Goal: Task Accomplishment & Management: Manage account settings

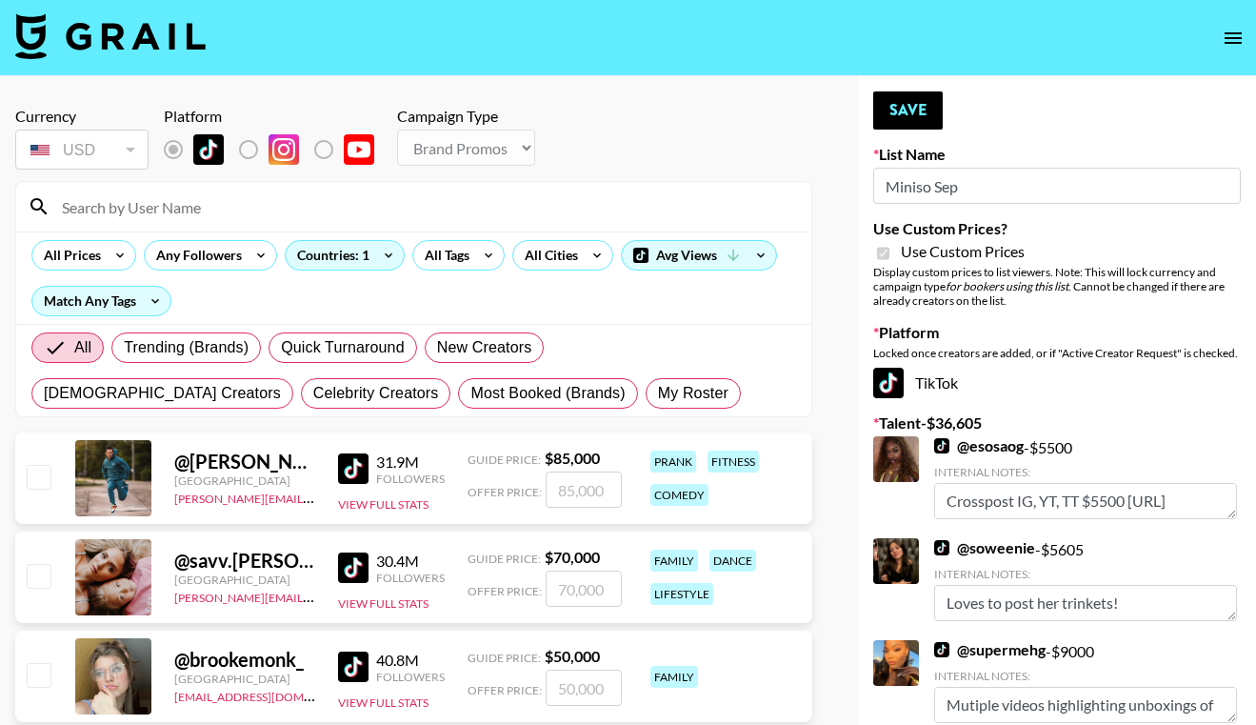
select select "Brand"
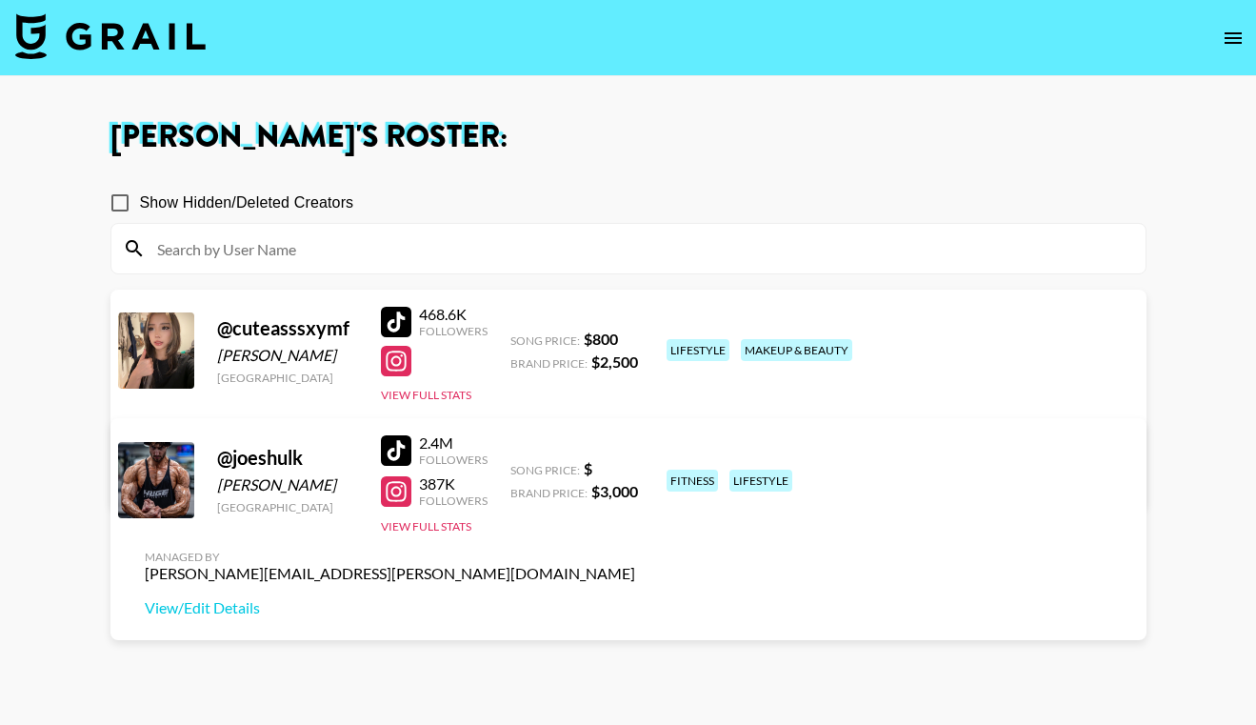
click at [109, 37] on img at bounding box center [110, 36] width 190 height 46
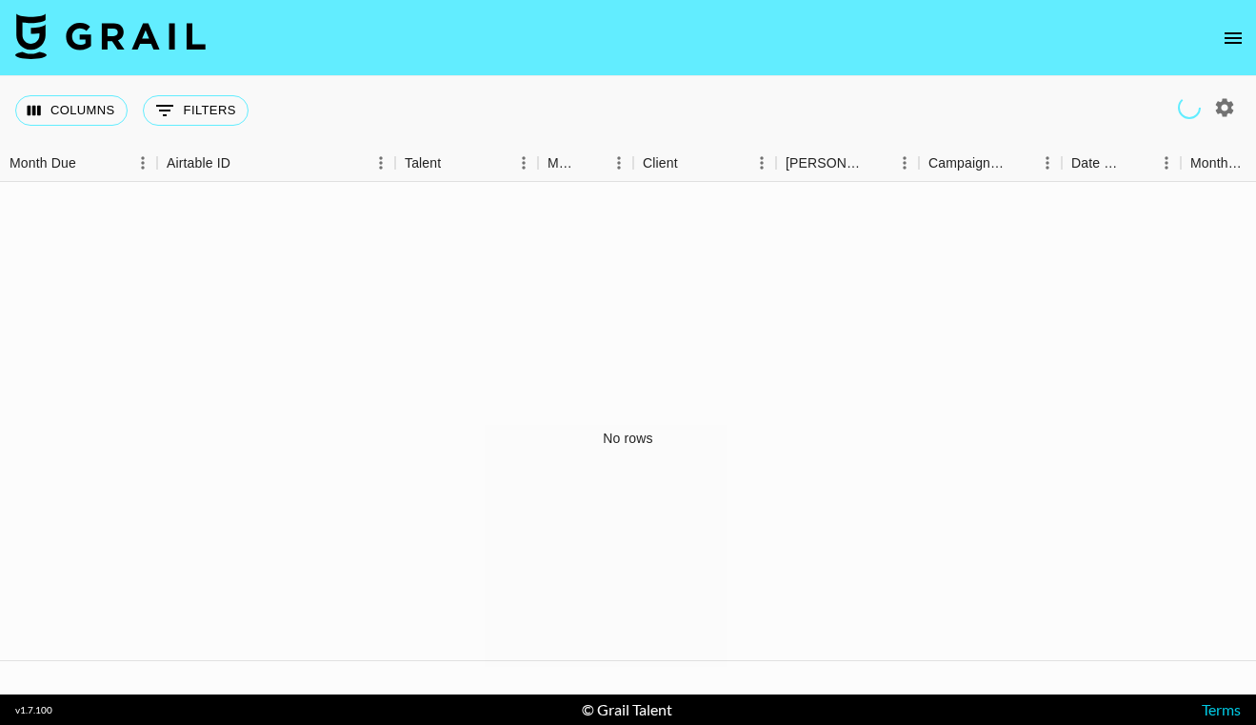
click at [1209, 117] on div at bounding box center [1225, 107] width 32 height 32
click at [1220, 110] on icon "button" at bounding box center [1225, 107] width 18 height 18
select select "Jun '25"
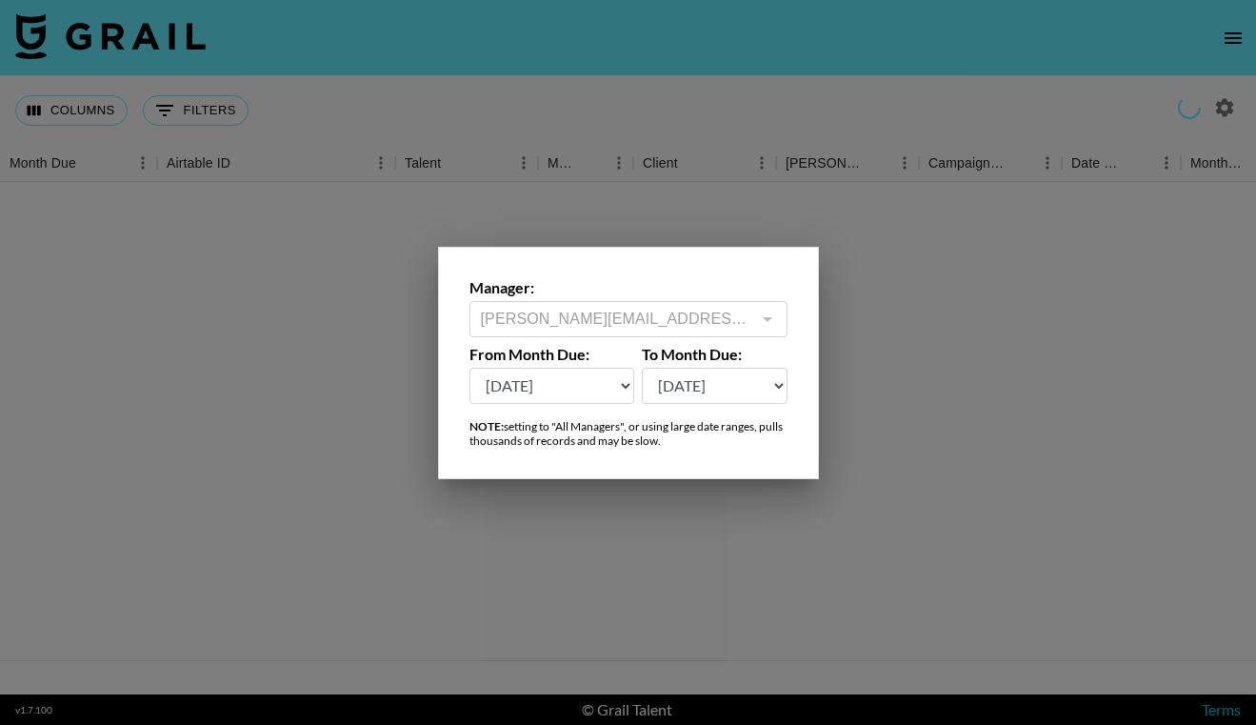
click at [774, 340] on div "Manager: george.young@grail-talent.com ​ From Month Due: Sep '26 Aug '26 Jul '2…" at bounding box center [628, 363] width 381 height 232
click at [769, 311] on div at bounding box center [766, 319] width 25 height 27
click at [905, 281] on div at bounding box center [628, 362] width 1256 height 725
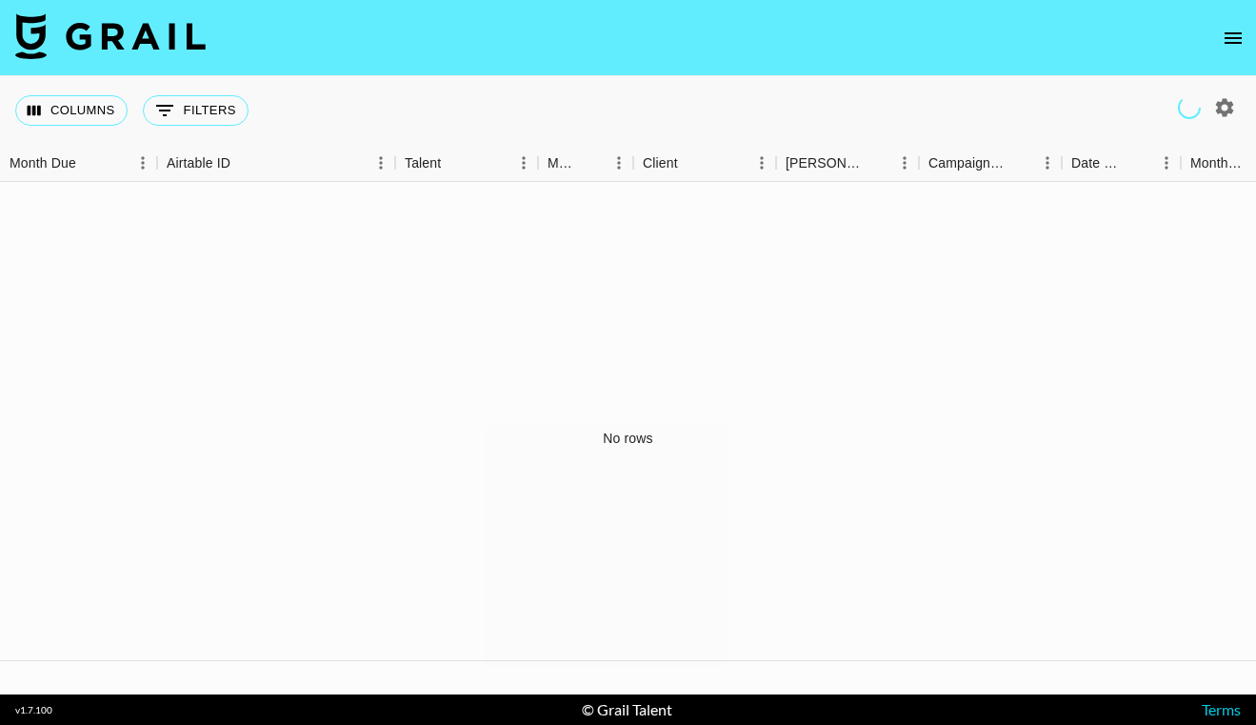
click at [1233, 38] on icon "open drawer" at bounding box center [1233, 38] width 23 height 23
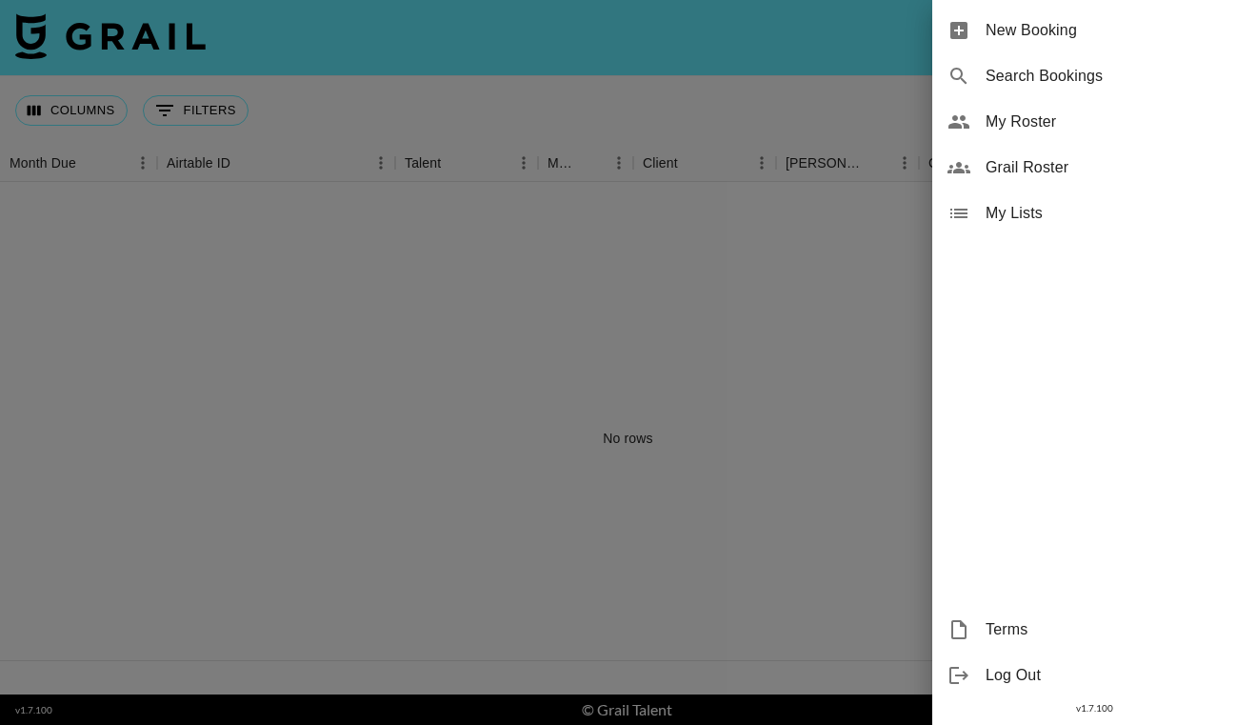
click at [1048, 125] on span "My Roster" at bounding box center [1113, 121] width 255 height 23
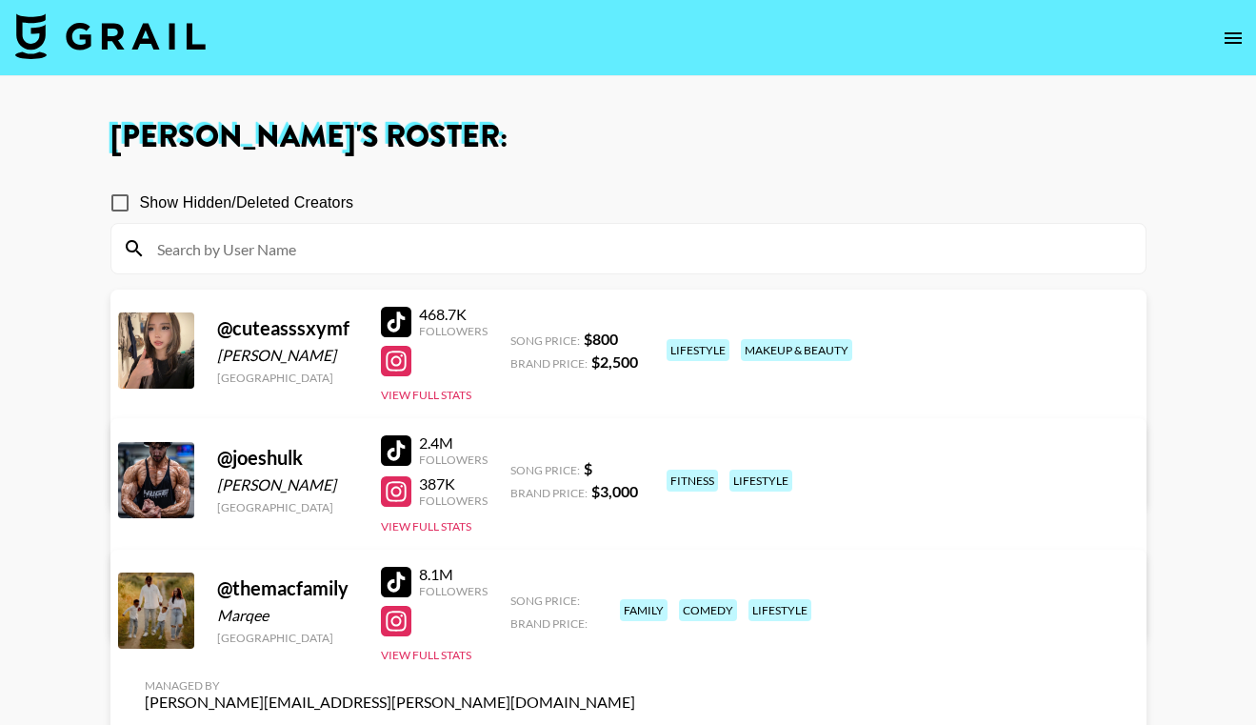
click at [635, 724] on link "View/Edit Details" at bounding box center [390, 736] width 491 height 19
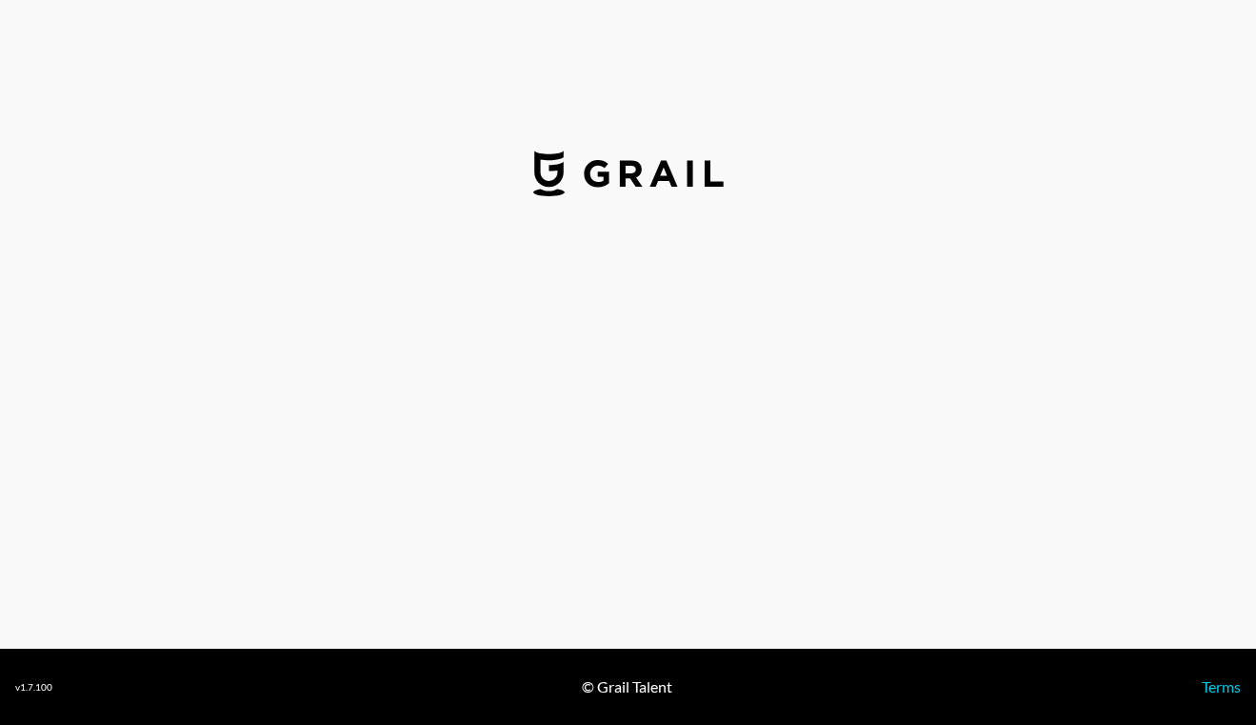
select select "USD"
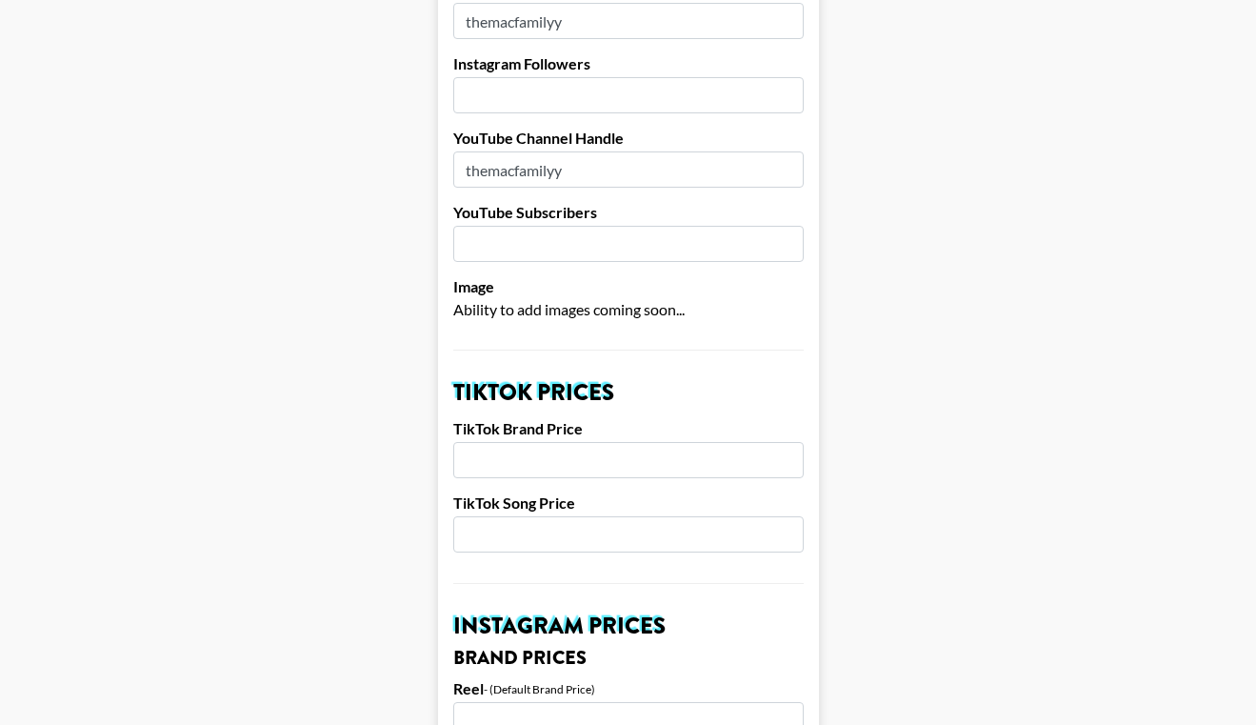
scroll to position [350, 0]
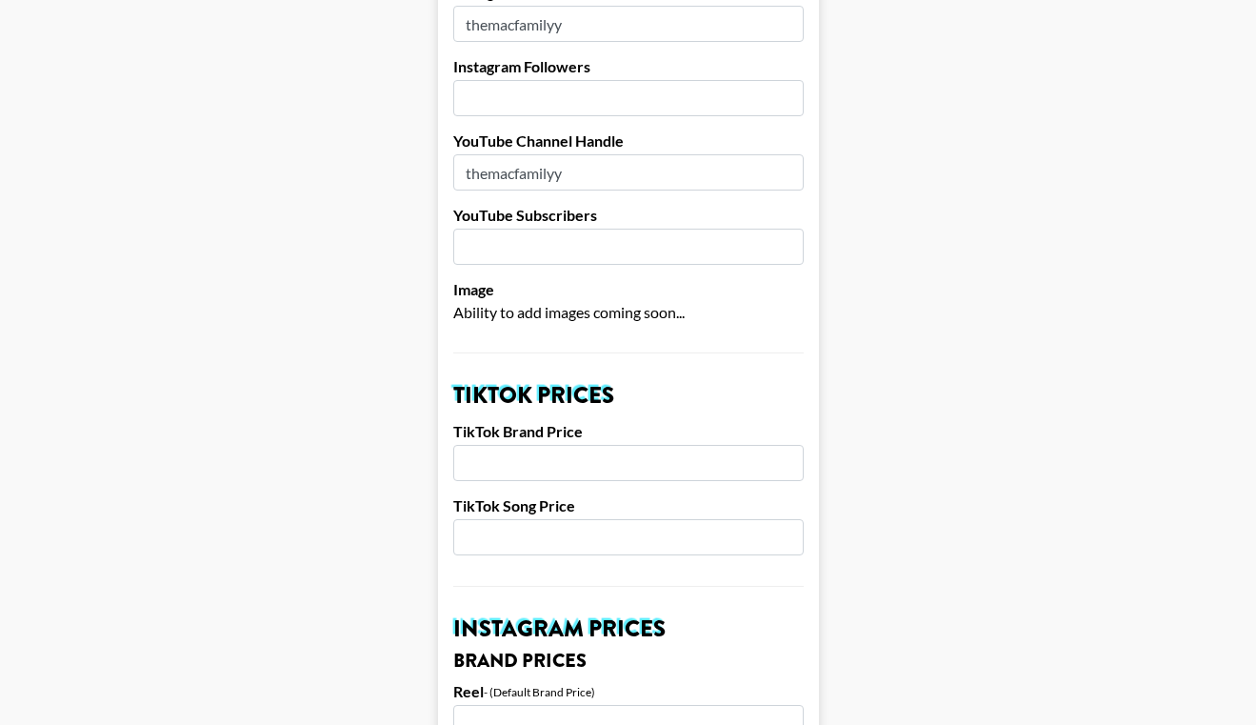
click at [593, 422] on div "TikTok Brand Price" at bounding box center [628, 451] width 350 height 59
click at [593, 445] on input "number" at bounding box center [628, 463] width 350 height 36
type input "7000"
click at [584, 519] on input "number" at bounding box center [628, 537] width 350 height 36
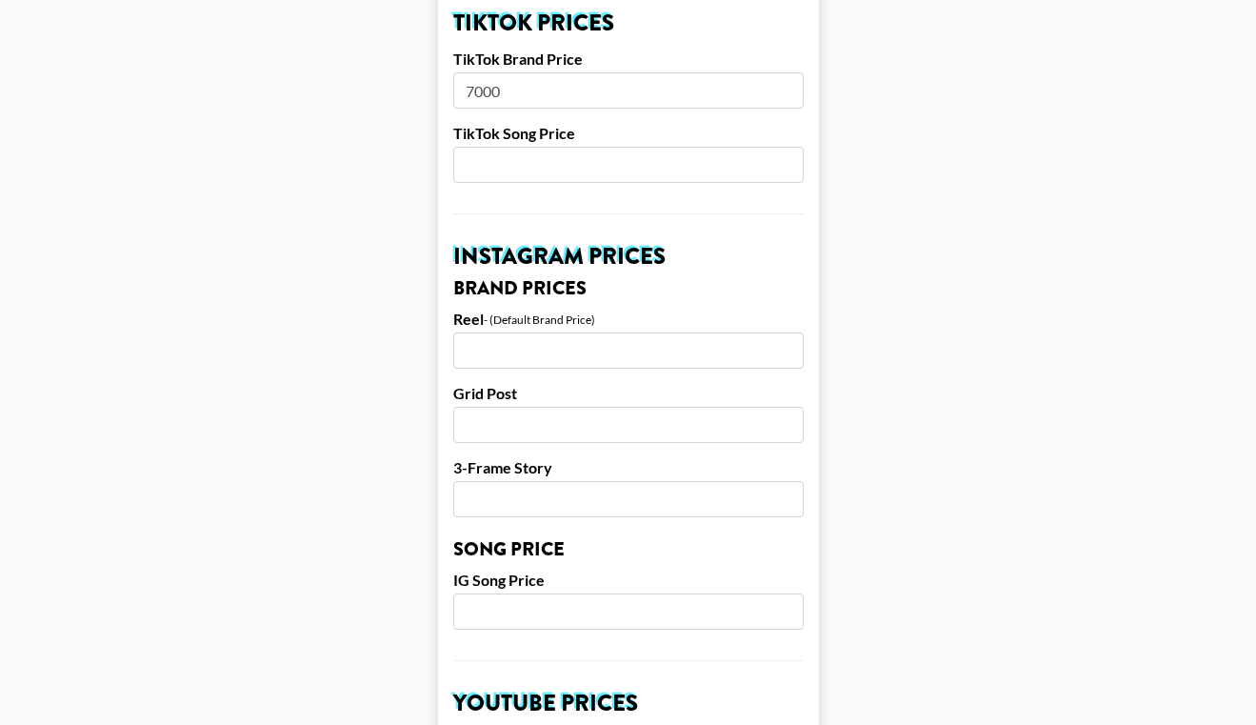
scroll to position [725, 0]
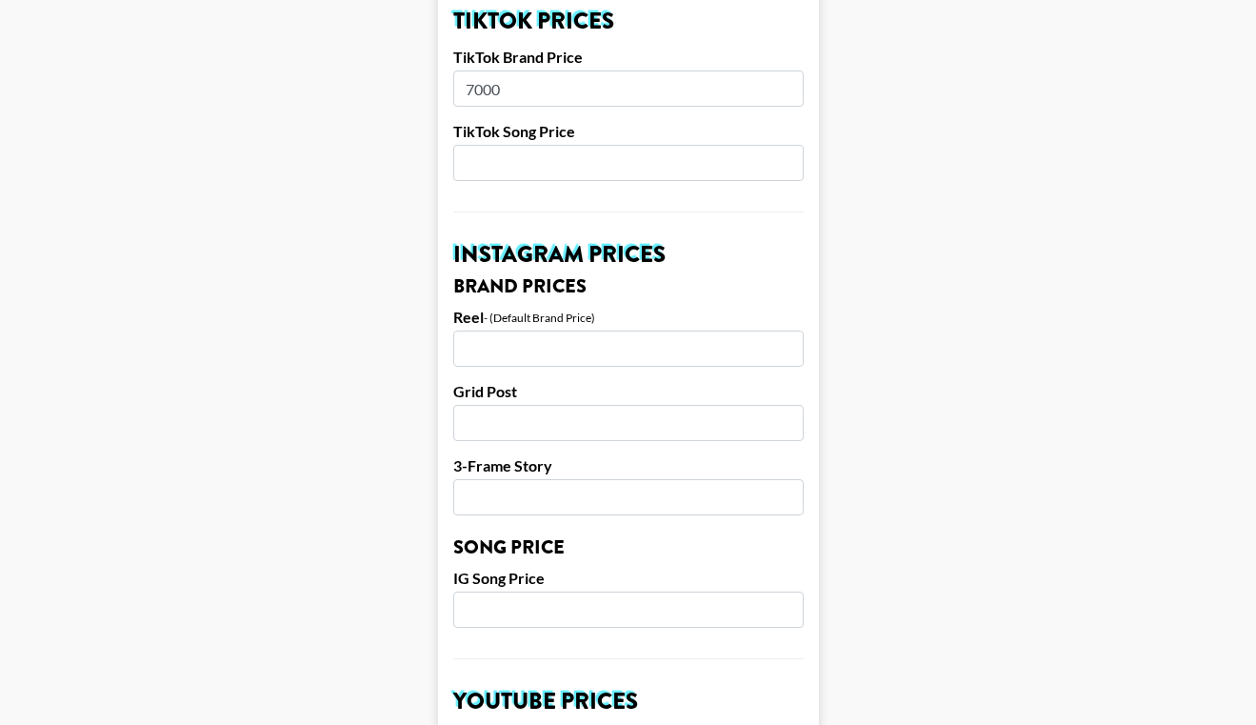
click at [527, 337] on input "number" at bounding box center [628, 348] width 350 height 36
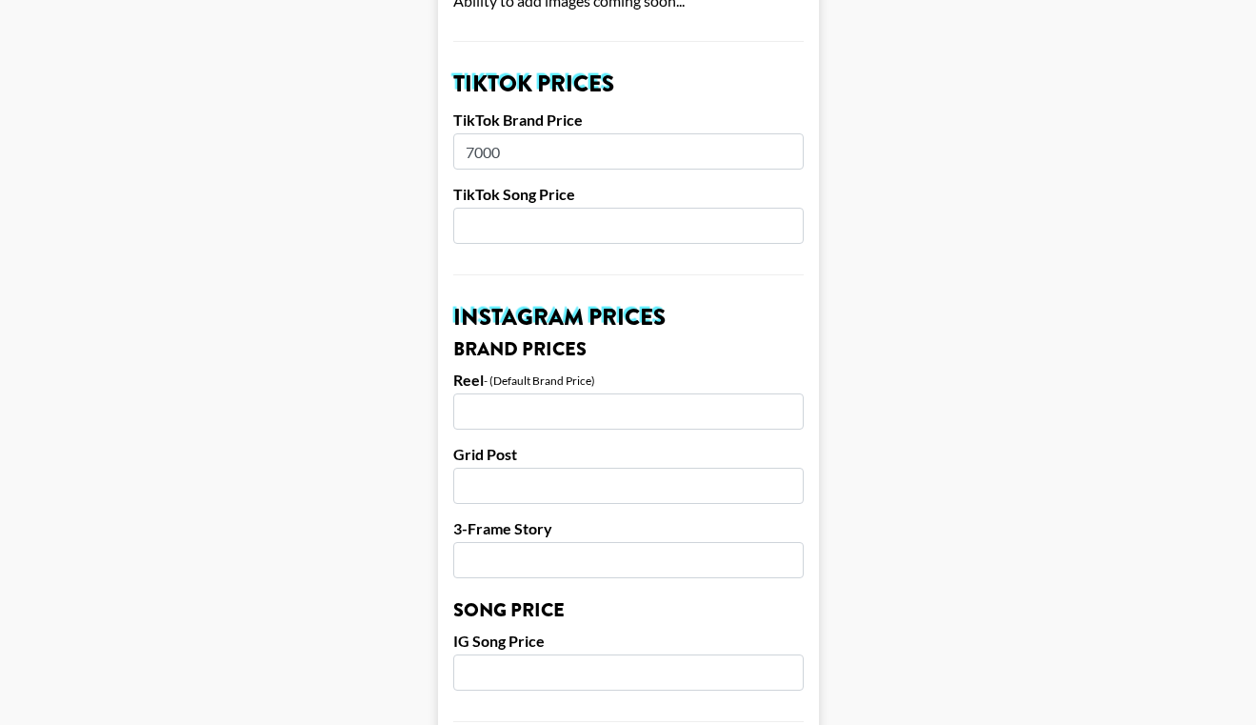
scroll to position [654, 0]
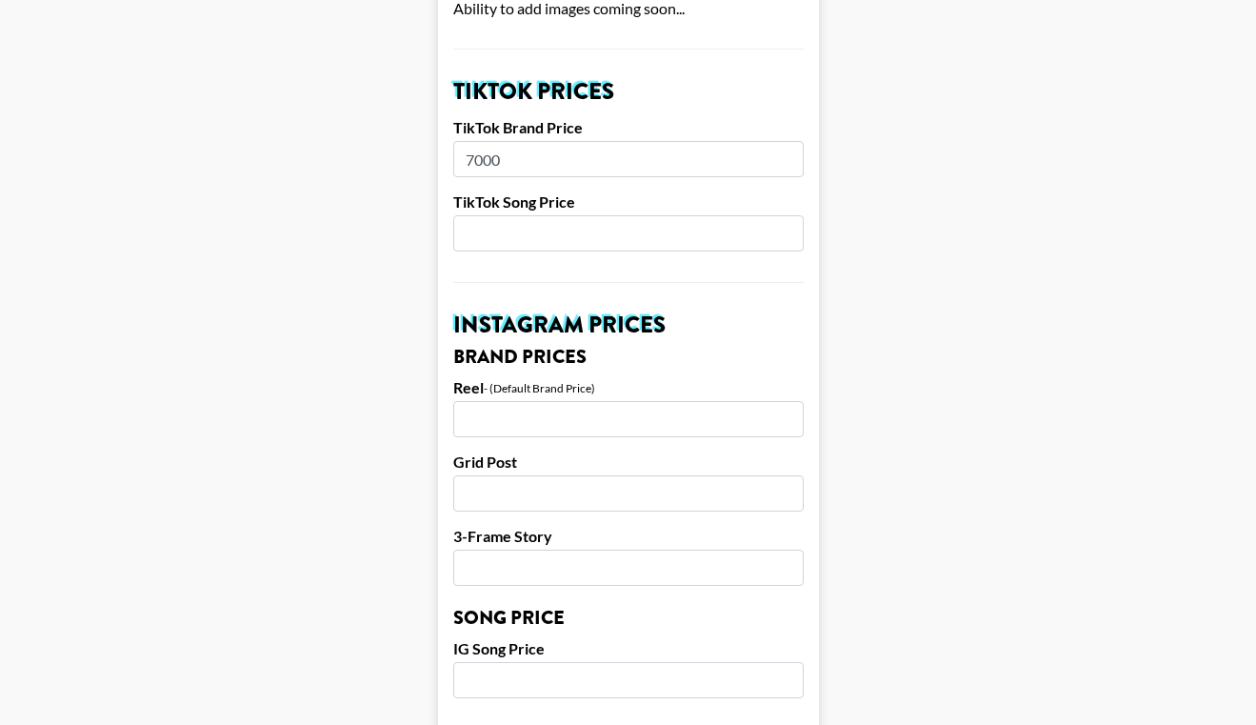
click at [520, 401] on input "number" at bounding box center [628, 419] width 350 height 36
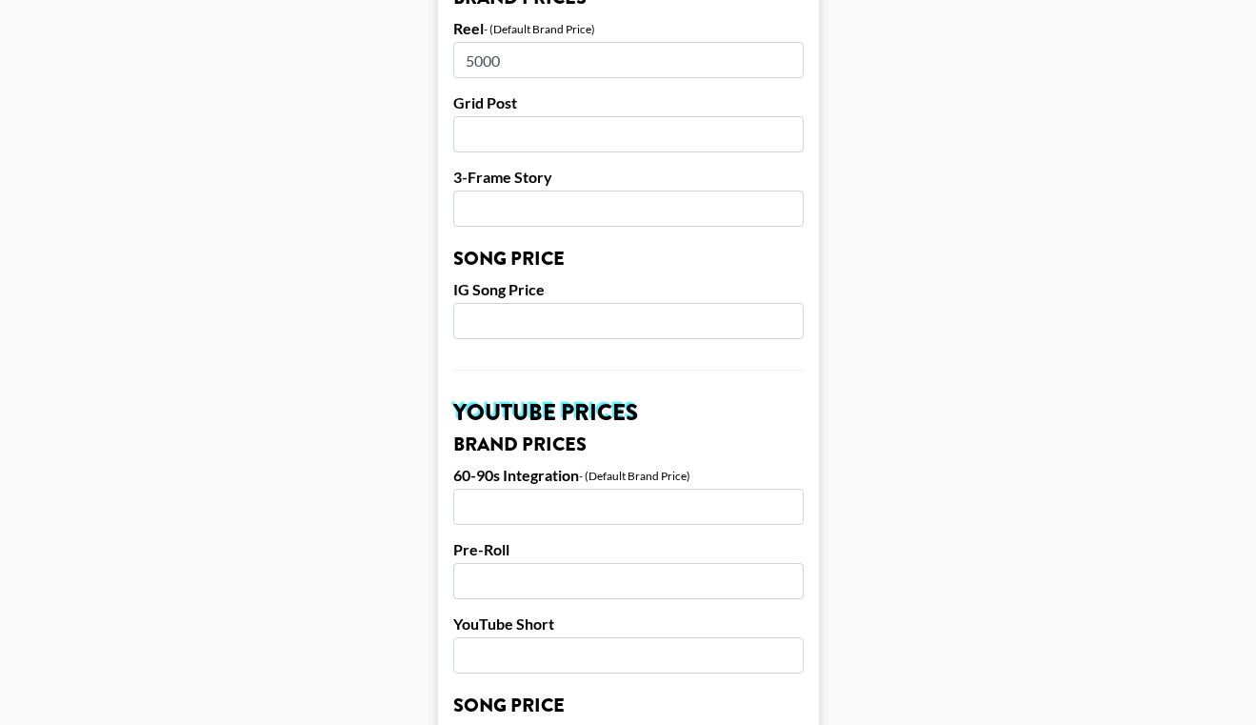
scroll to position [1017, 0]
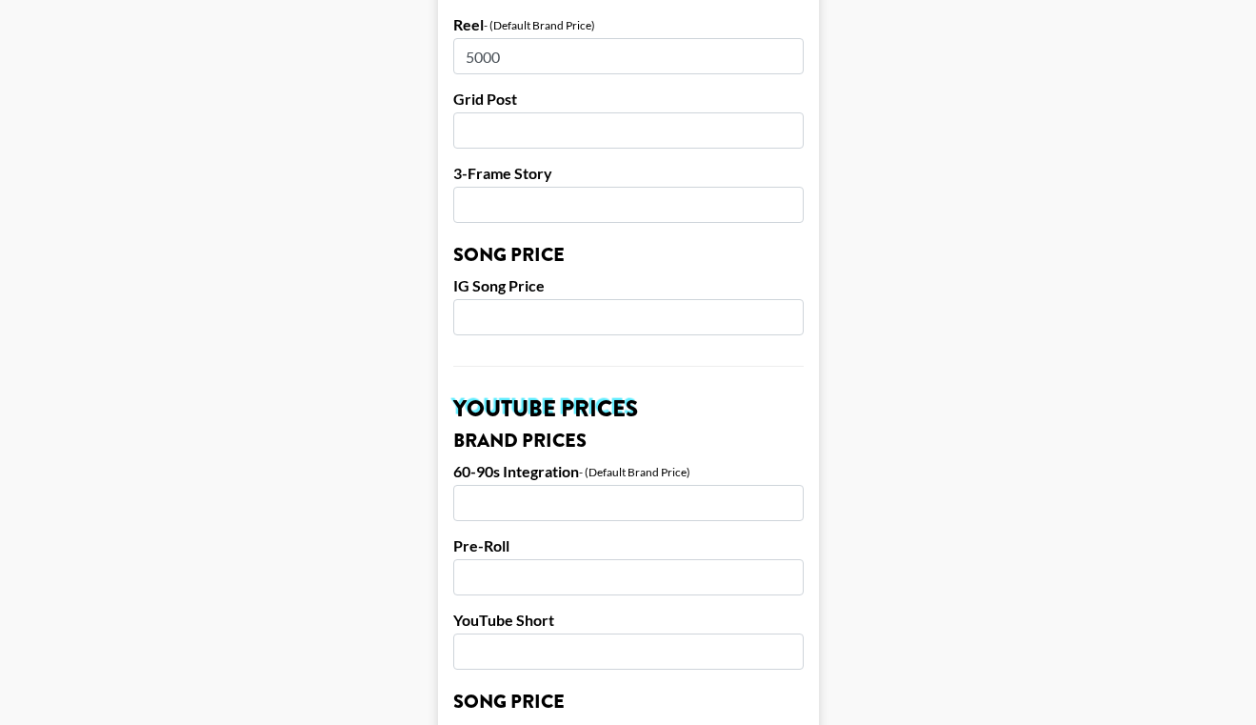
type input "5000"
click at [531, 485] on input "number" at bounding box center [628, 503] width 350 height 36
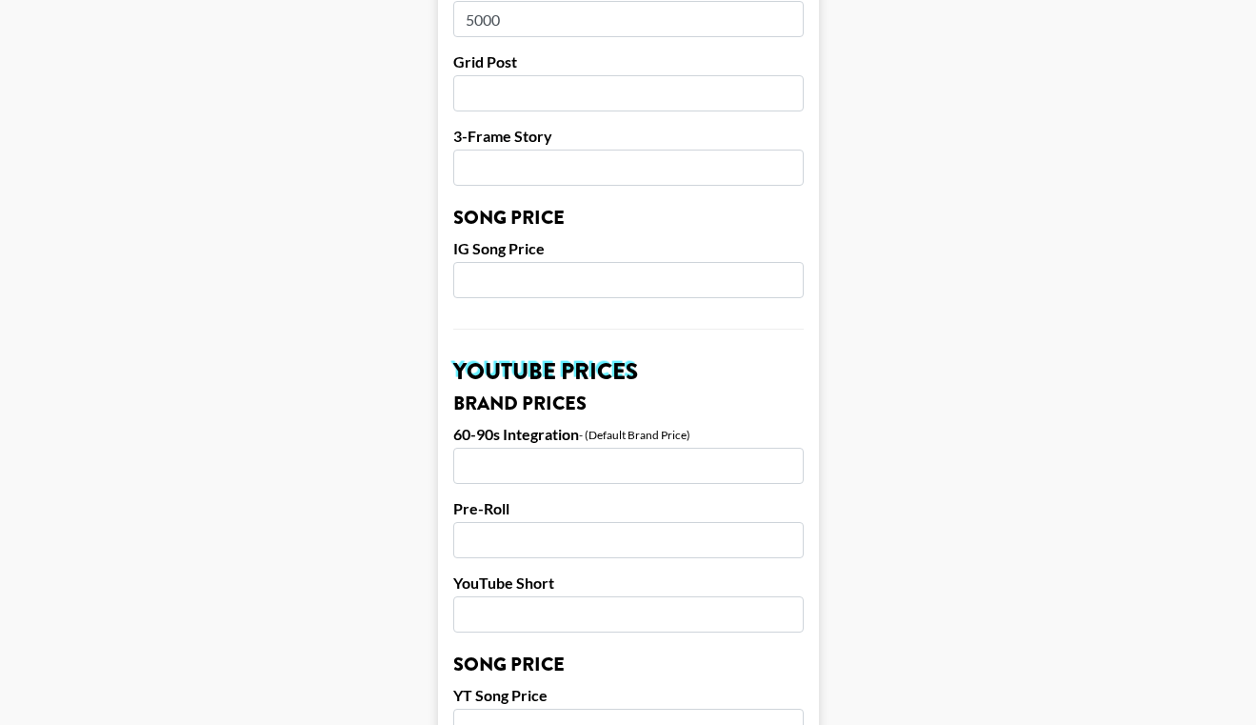
scroll to position [1021, 0]
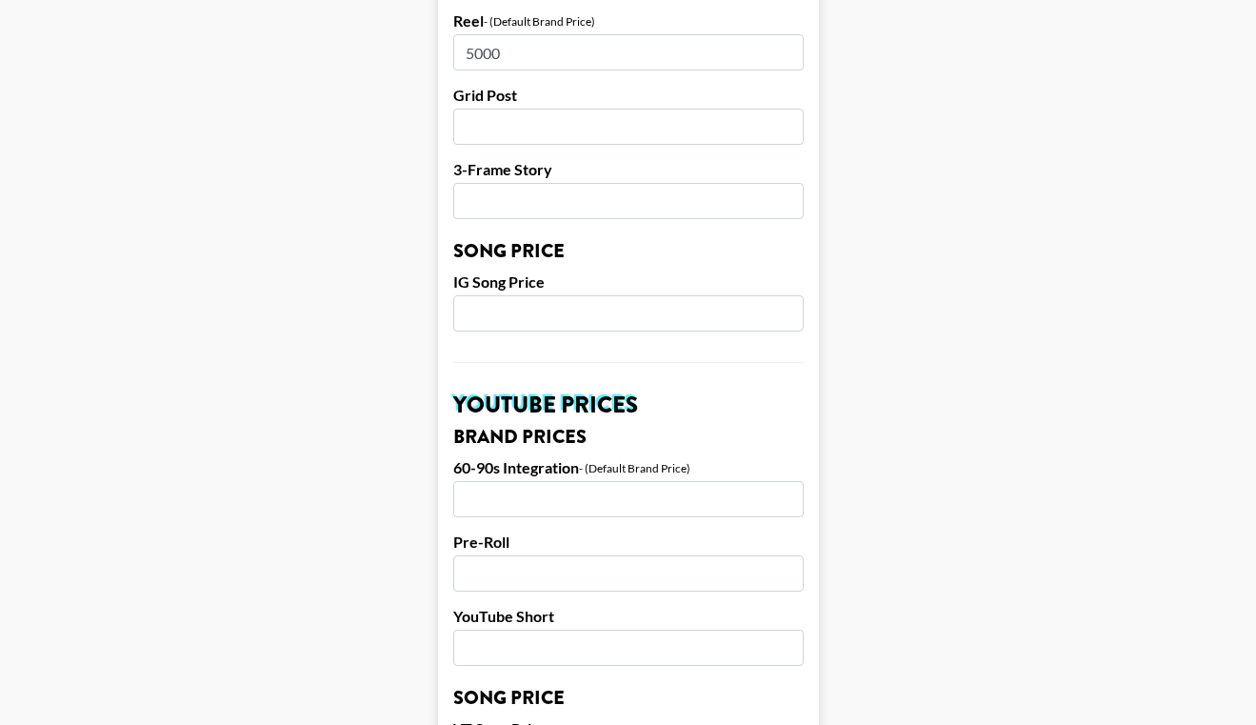
click at [486, 481] on input "number" at bounding box center [628, 499] width 350 height 36
type input "5000"
click at [405, 539] on main "Airtable ID: recQzYIuF8CEUmUrM Manager(s) george.young@grail-talent.com ​ TikTo…" at bounding box center [628, 284] width 1226 height 2397
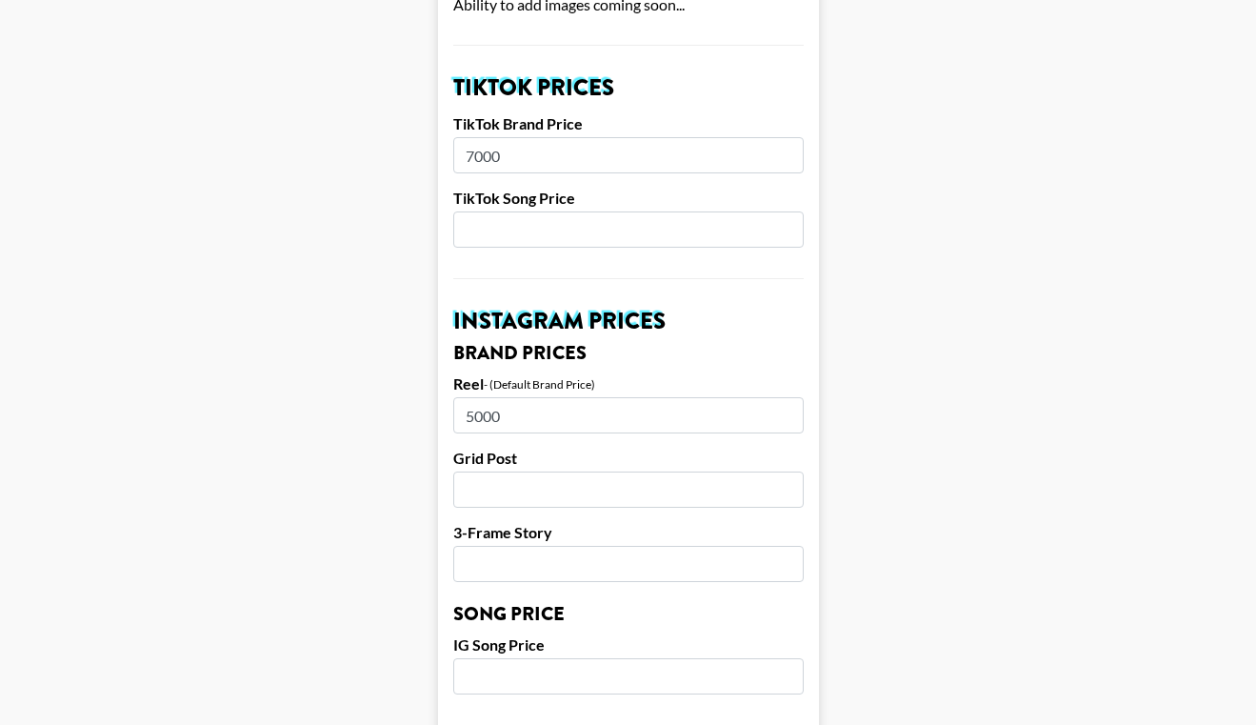
scroll to position [591, 0]
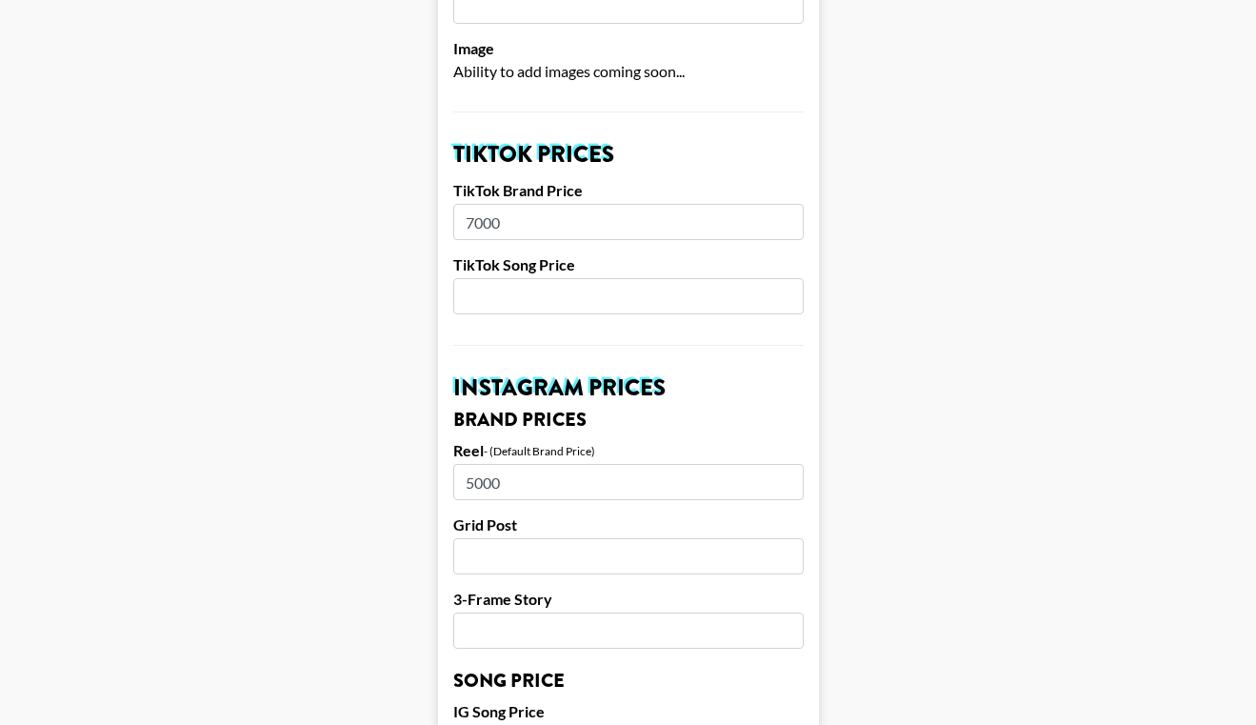
click at [518, 466] on input "5000" at bounding box center [628, 482] width 350 height 36
type input "5"
type input "5000"
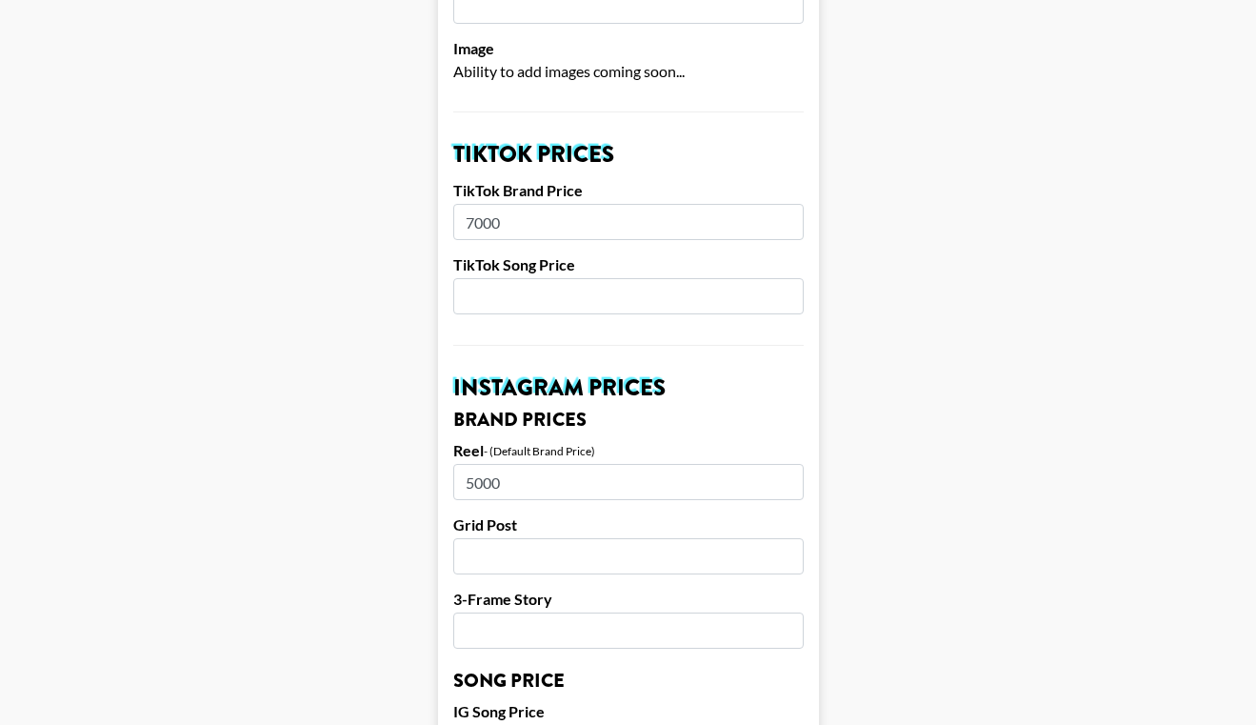
click at [336, 543] on main "Airtable ID: recQzYIuF8CEUmUrM Manager(s) george.young@grail-talent.com ​ TikTo…" at bounding box center [628, 713] width 1226 height 2397
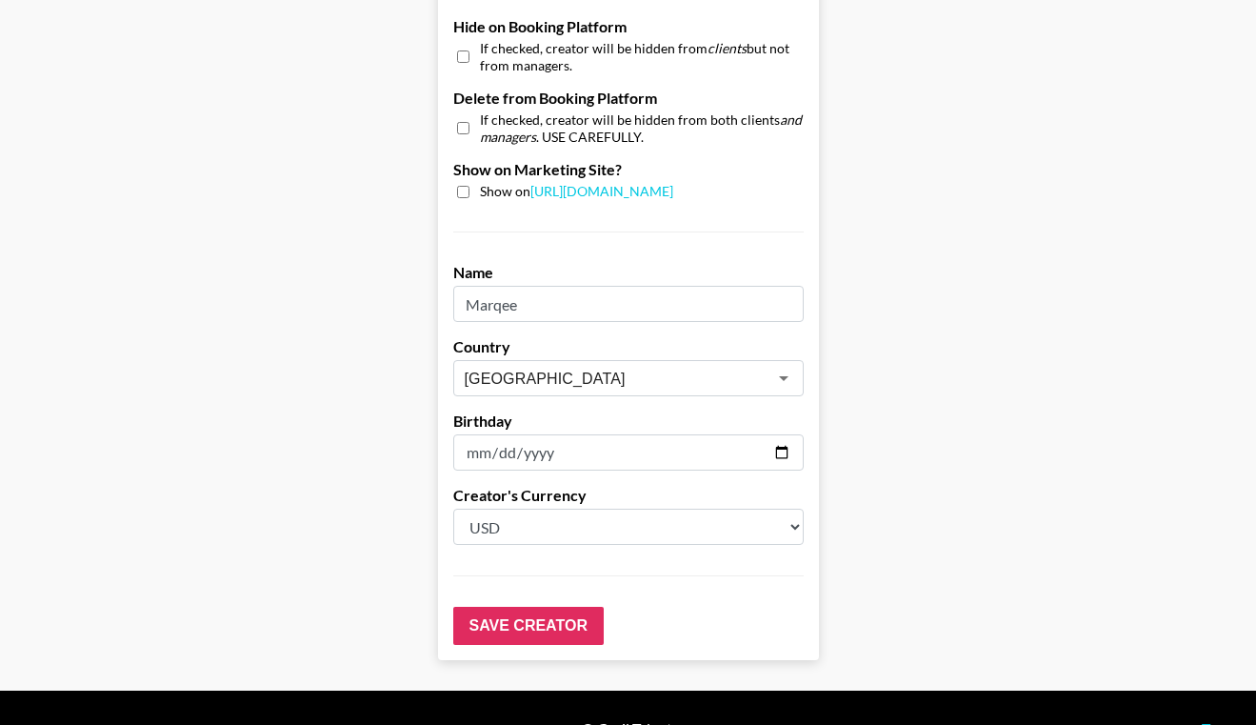
scroll to position [1859, 0]
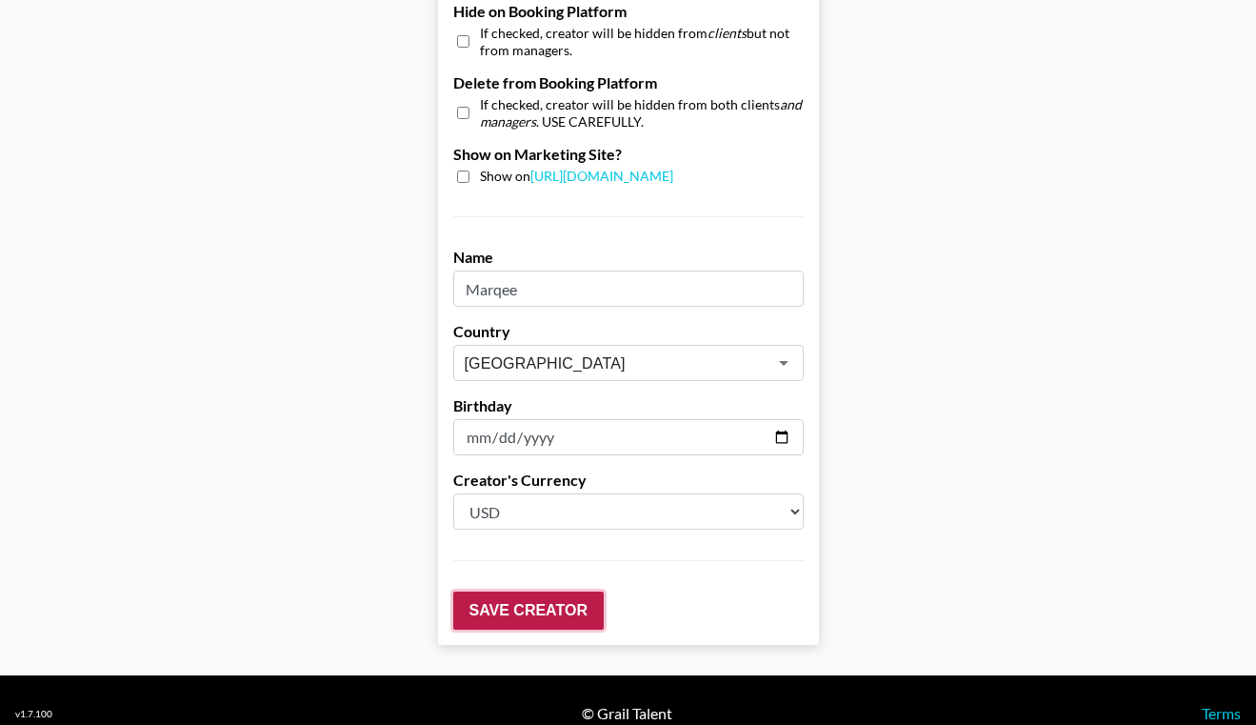
click at [489, 591] on input "Save Creator" at bounding box center [528, 610] width 150 height 38
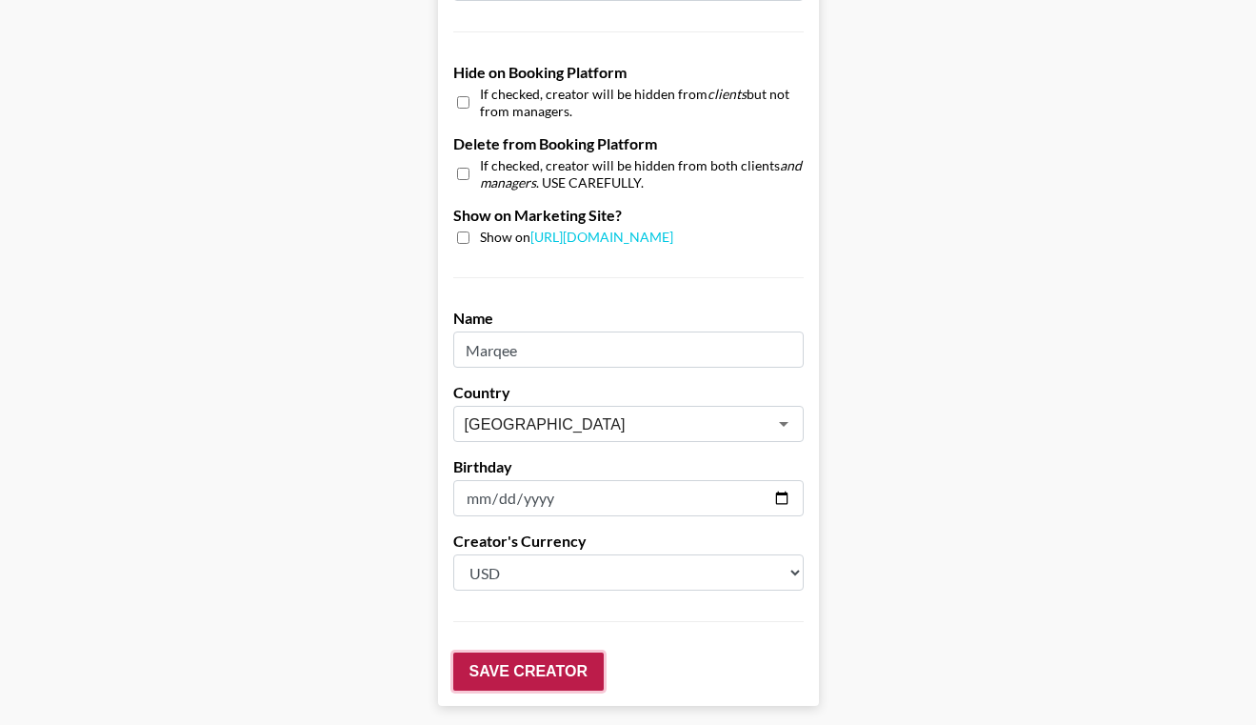
scroll to position [1920, 0]
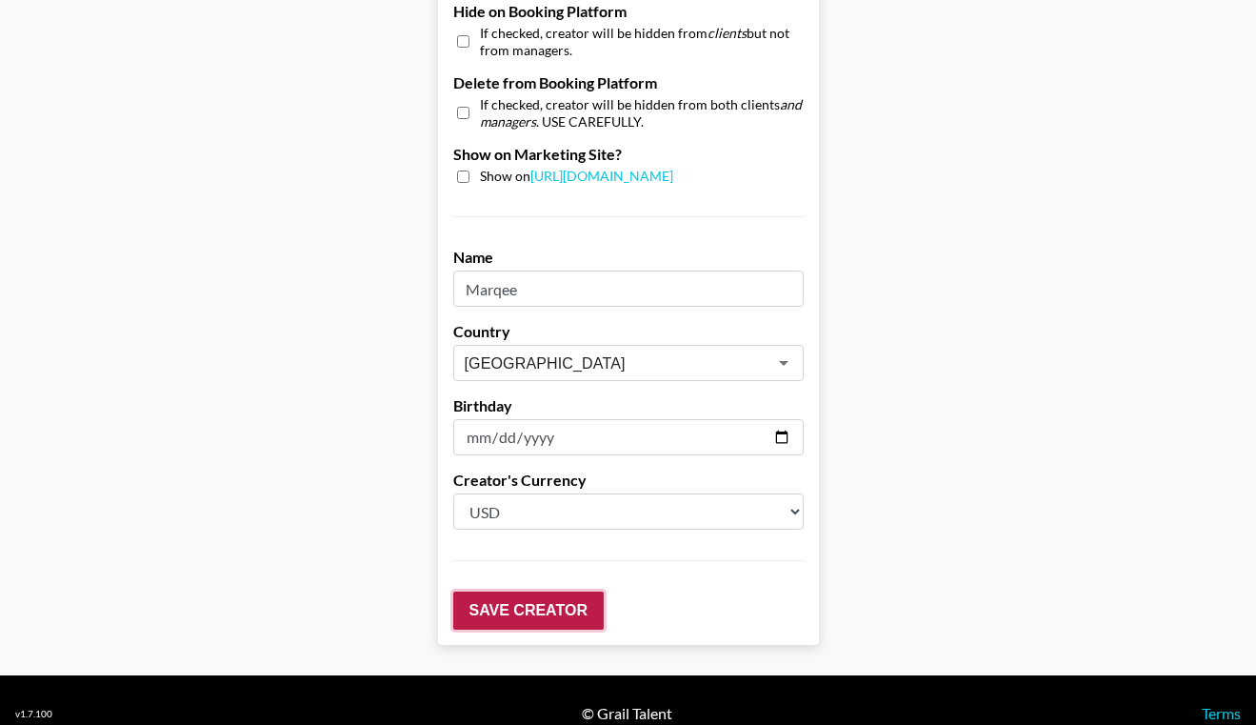
click at [489, 591] on input "Save Creator" at bounding box center [528, 610] width 150 height 38
click at [538, 591] on input "Save Creator" at bounding box center [528, 610] width 150 height 38
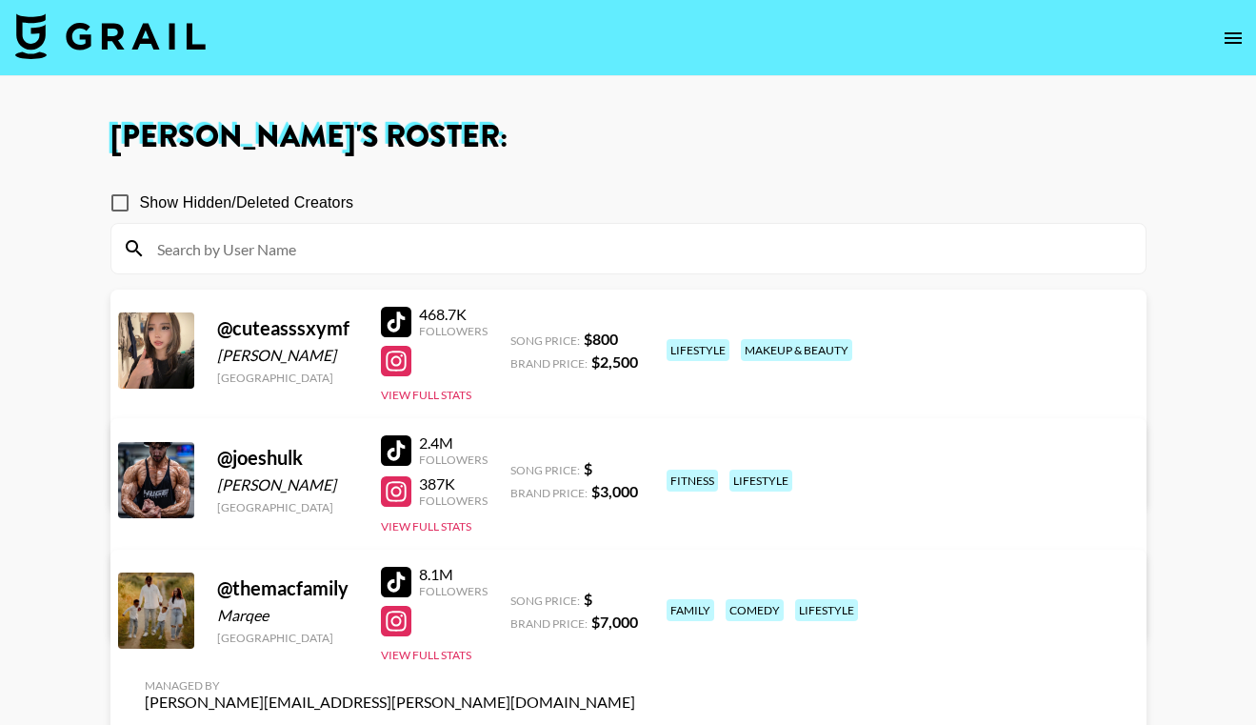
click at [635, 724] on link "View/Edit Details" at bounding box center [390, 736] width 491 height 19
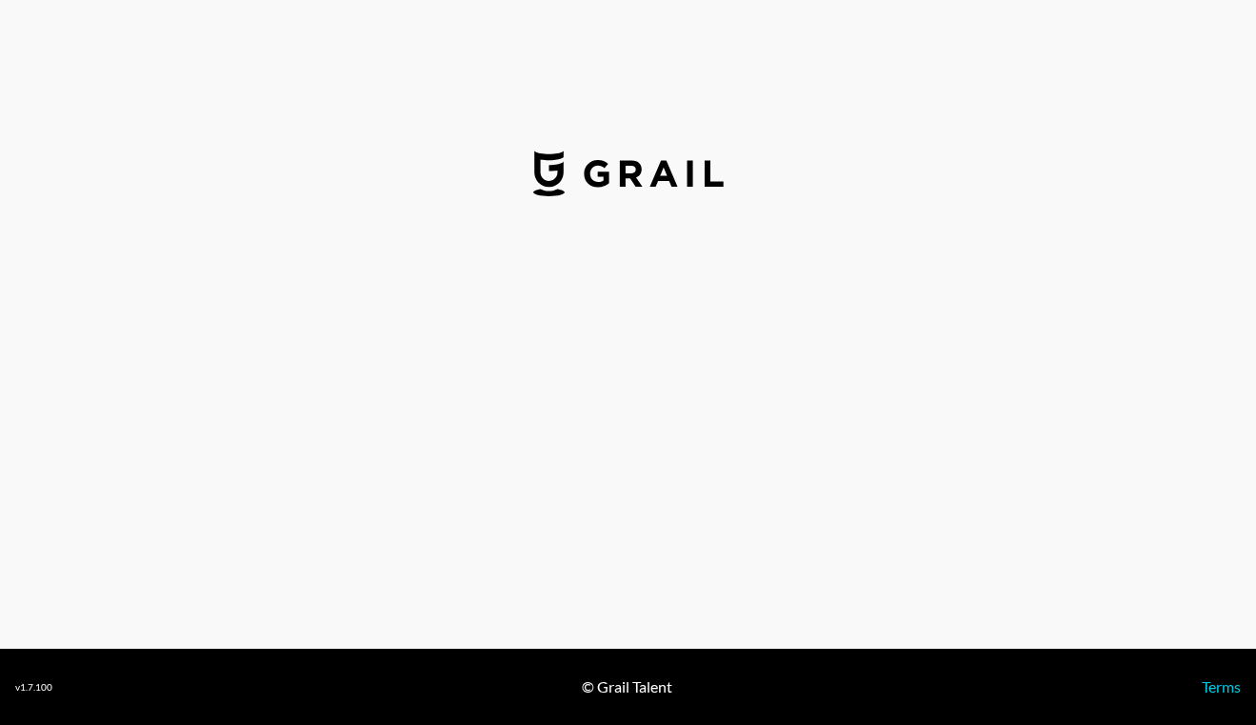
select select "USD"
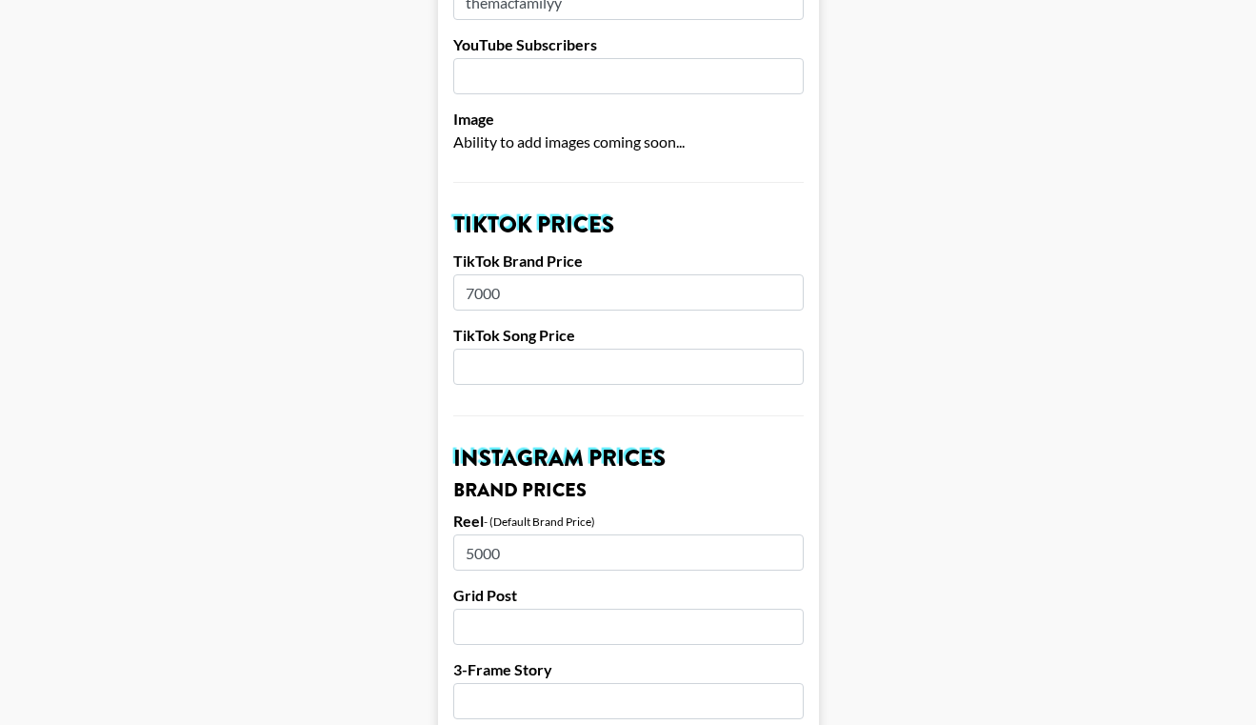
scroll to position [594, 0]
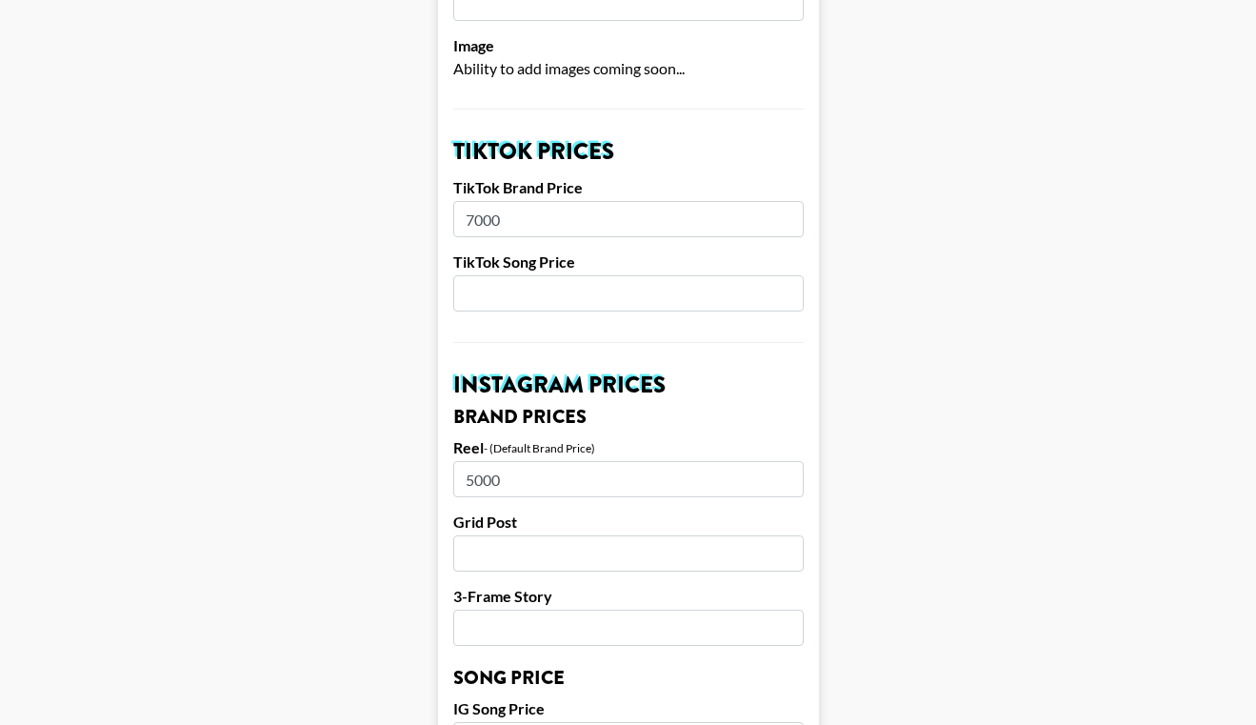
click at [563, 461] on input "5000" at bounding box center [628, 479] width 350 height 36
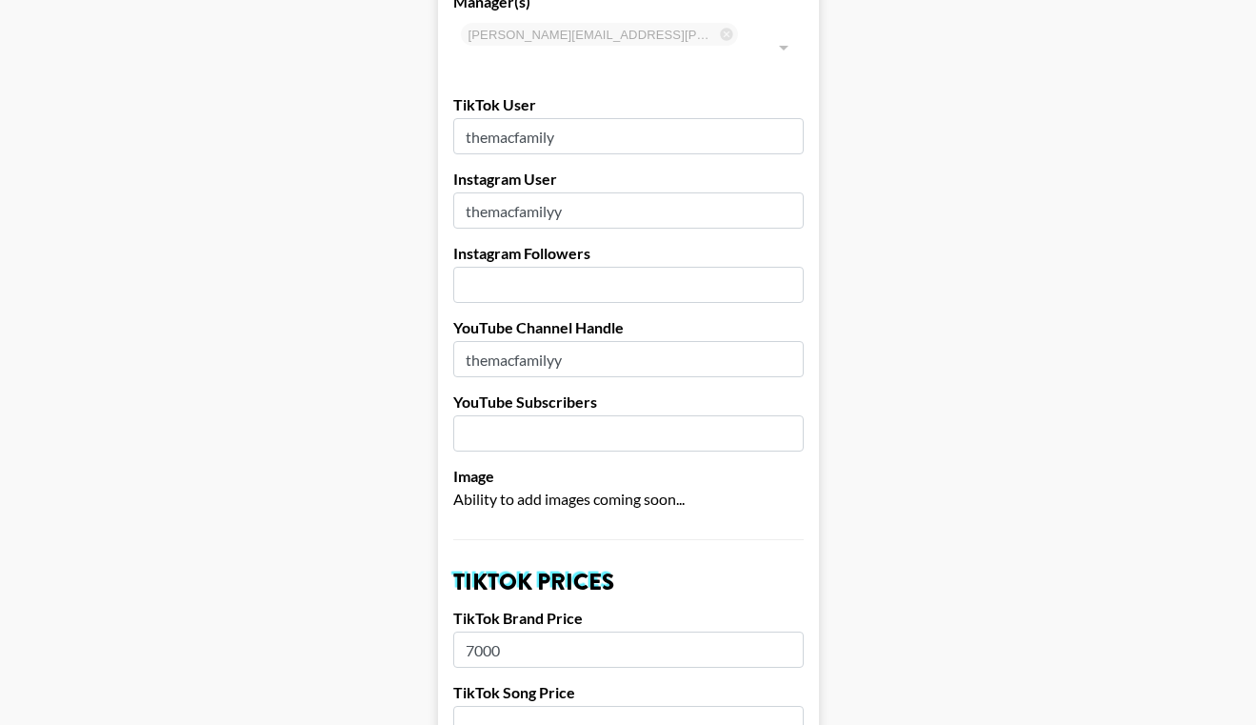
scroll to position [0, 0]
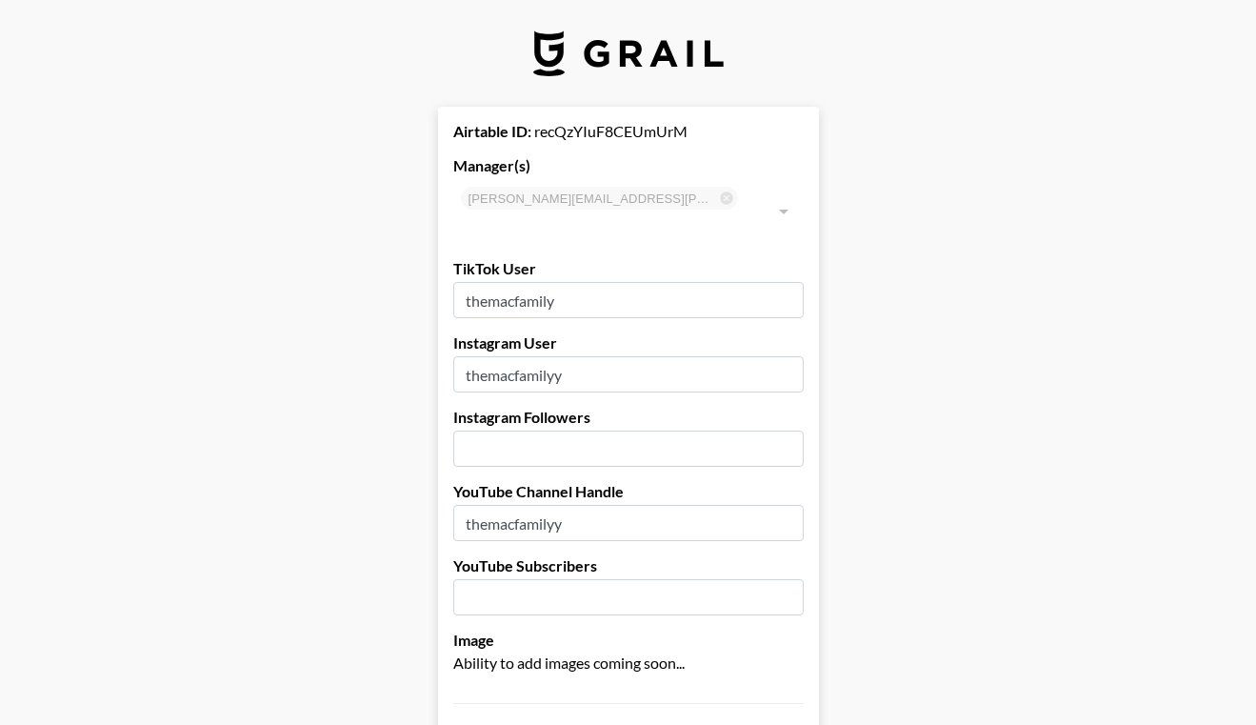
click at [554, 431] on input "number" at bounding box center [628, 449] width 350 height 36
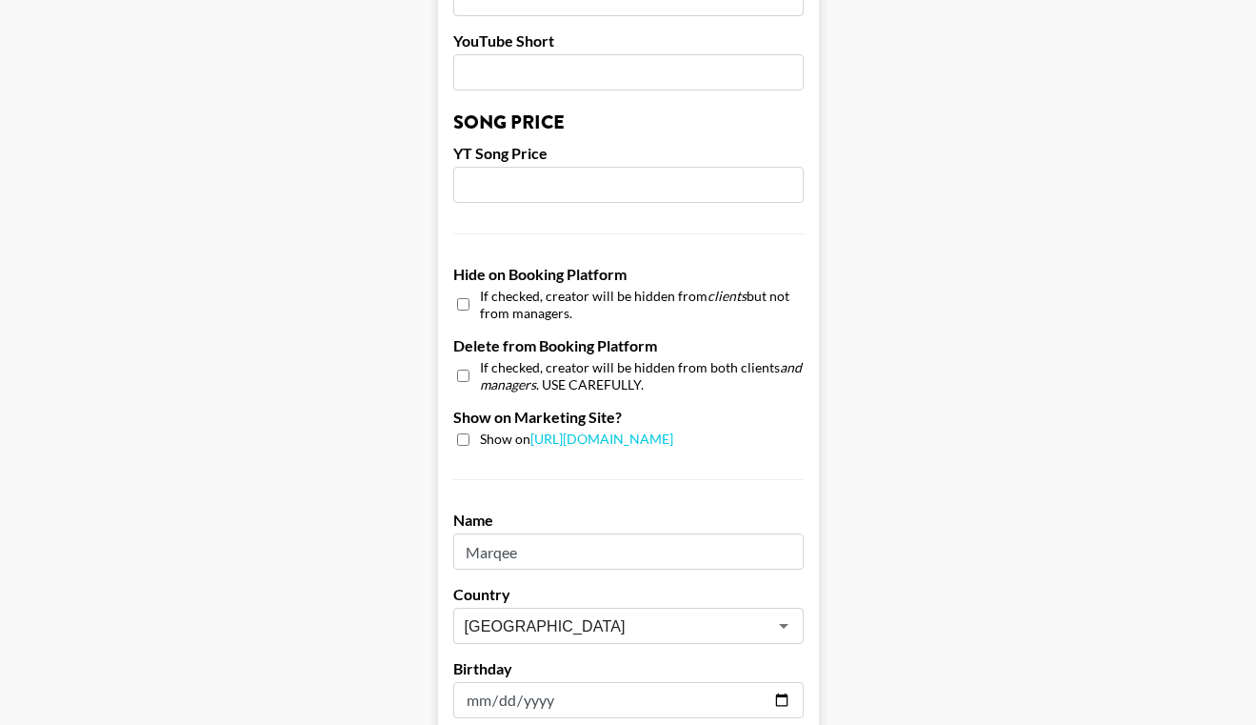
scroll to position [1859, 0]
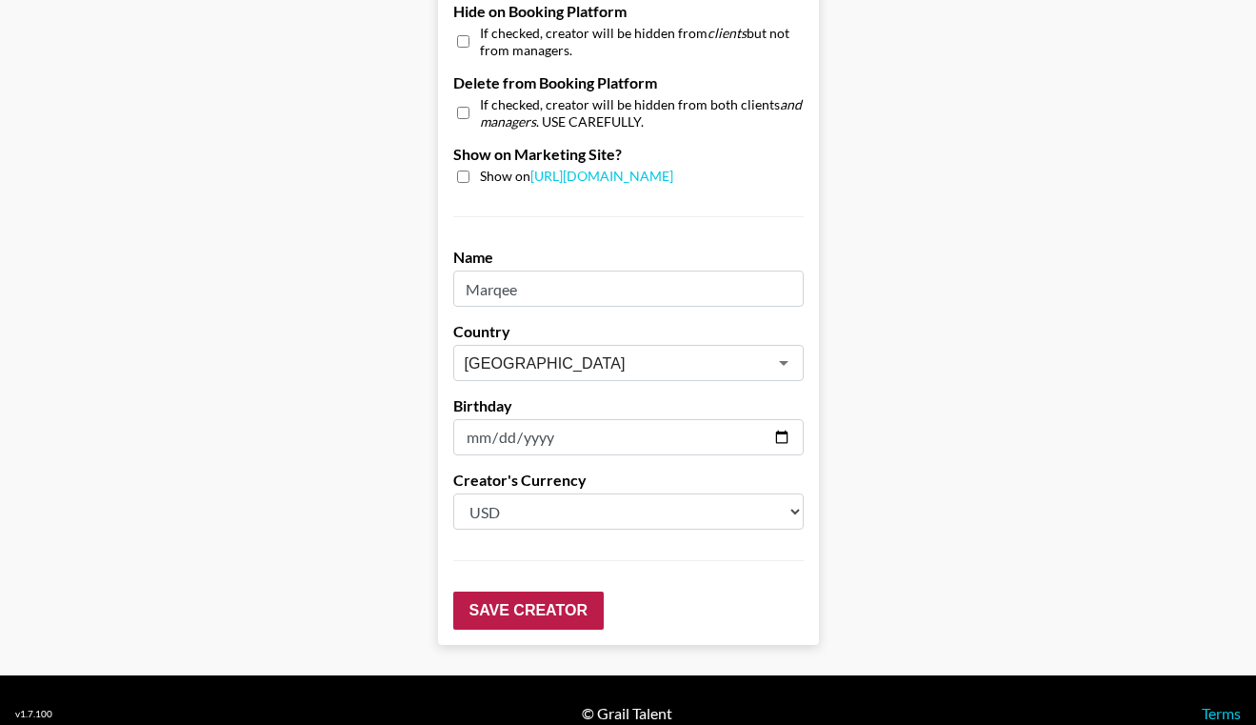
type input "1400000"
click at [527, 591] on input "Save Creator" at bounding box center [528, 610] width 150 height 38
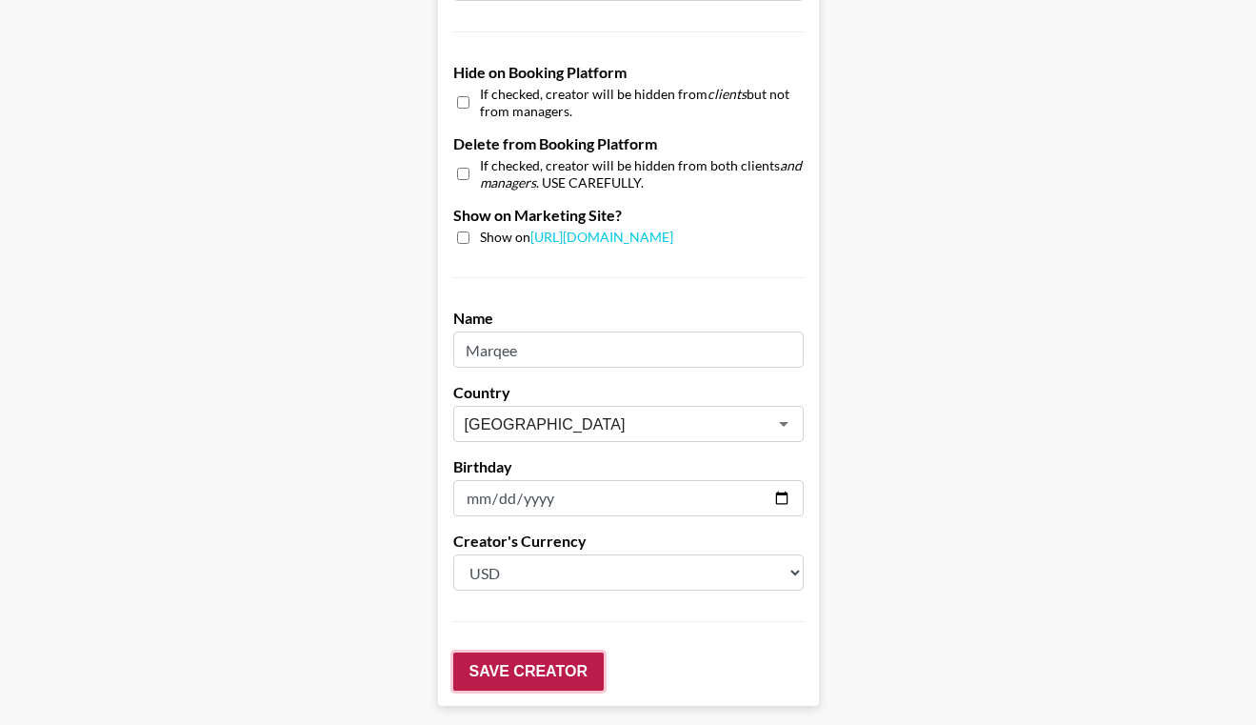
scroll to position [1920, 0]
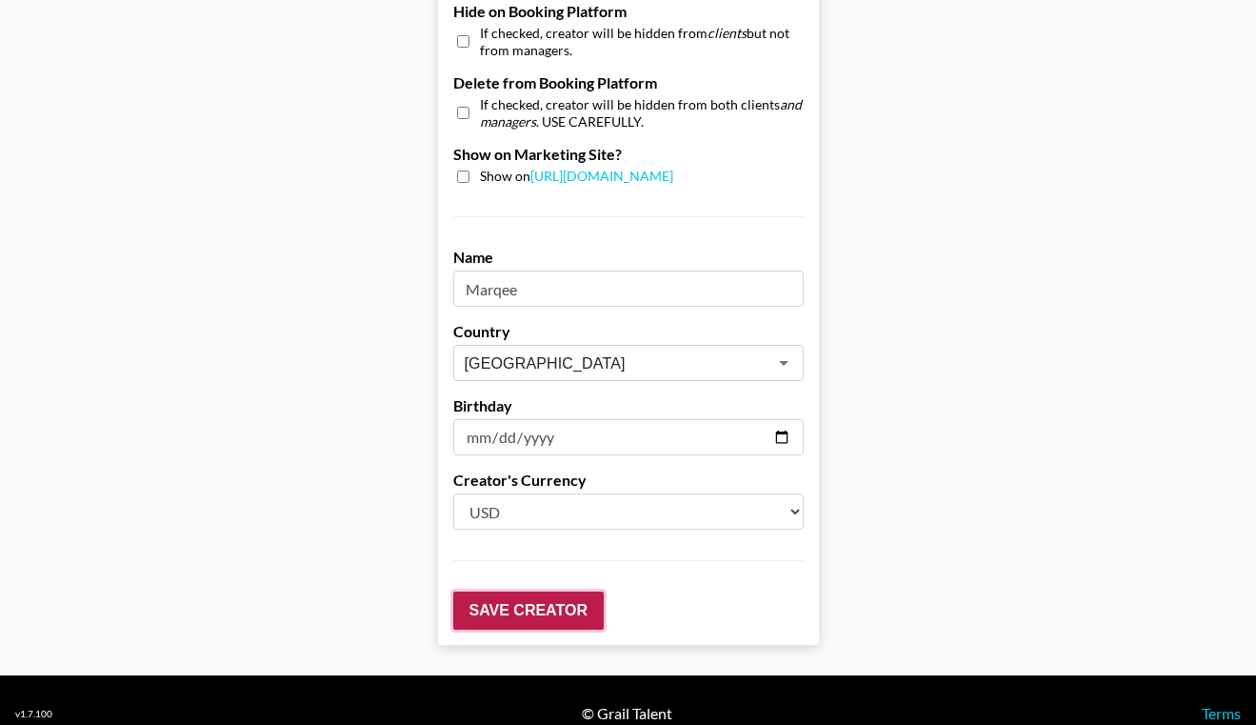
click at [523, 591] on input "Save Creator" at bounding box center [528, 610] width 150 height 38
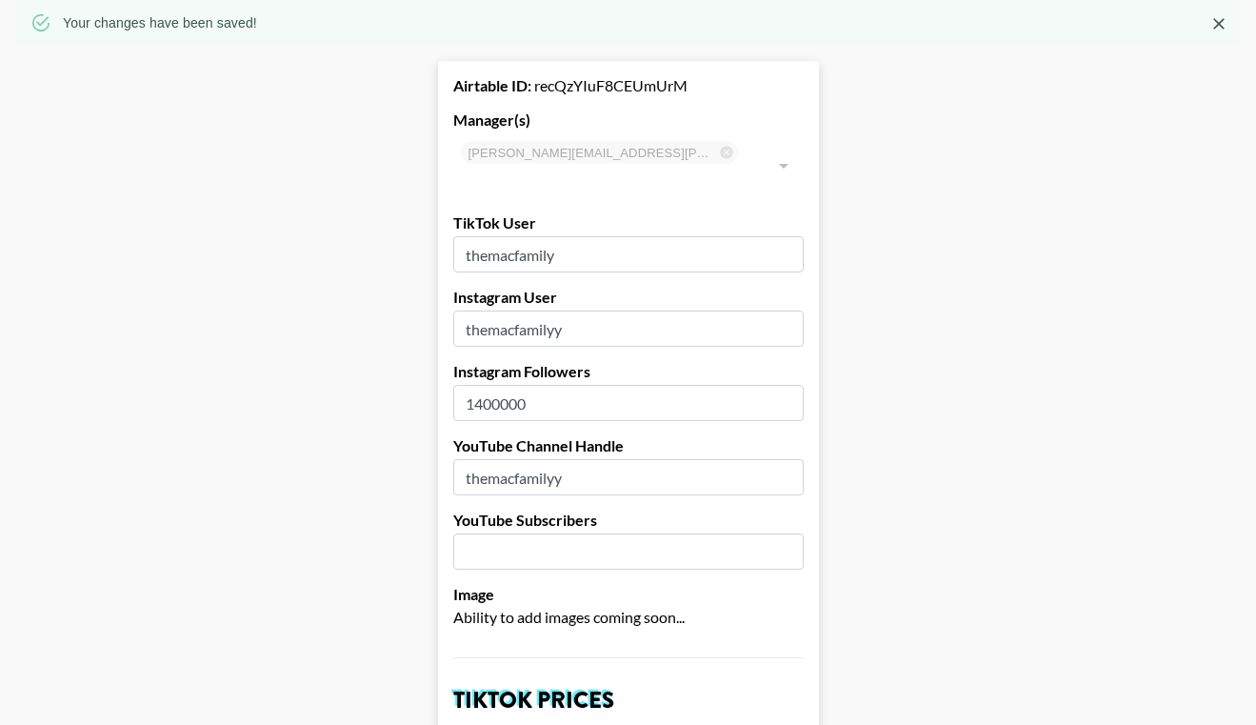
scroll to position [0, 0]
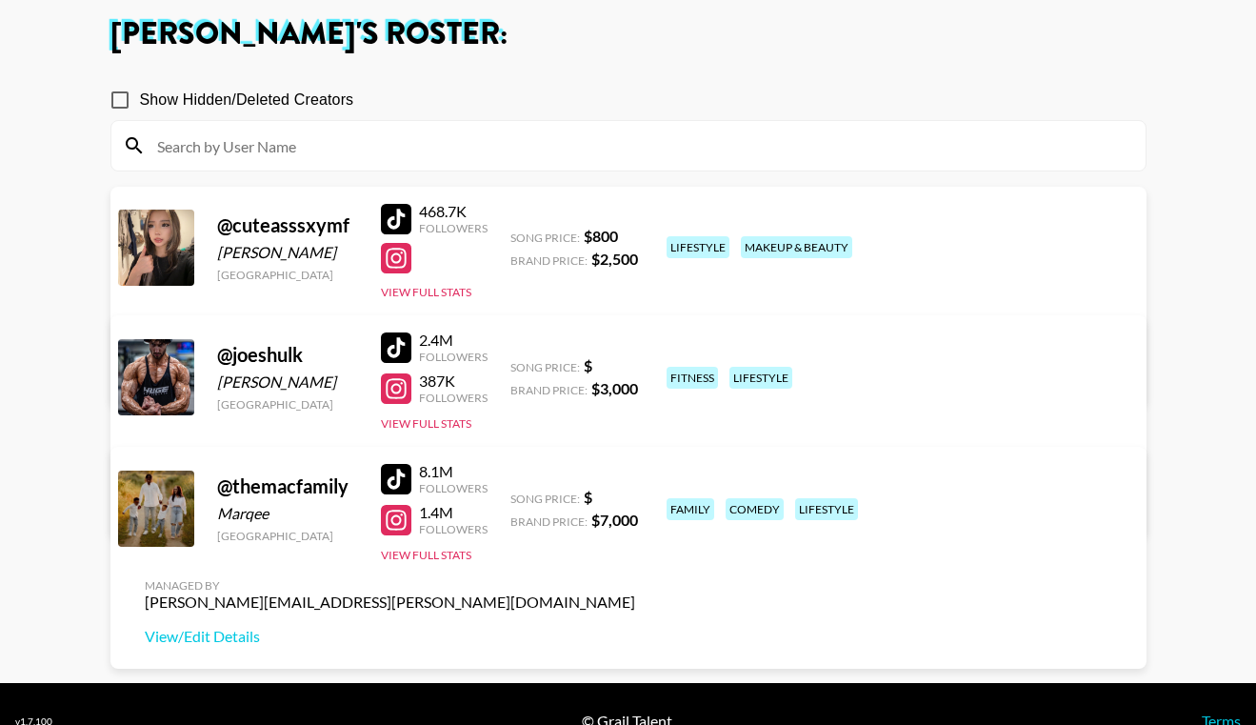
scroll to position [105, 0]
